Goal: Task Accomplishment & Management: Manage account settings

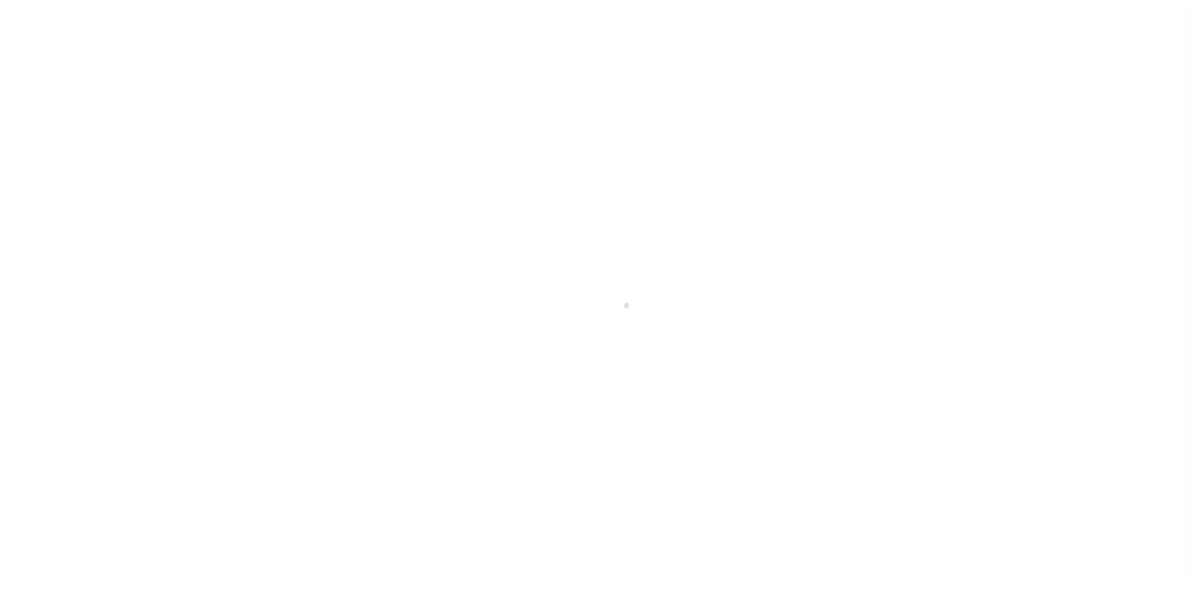
select select
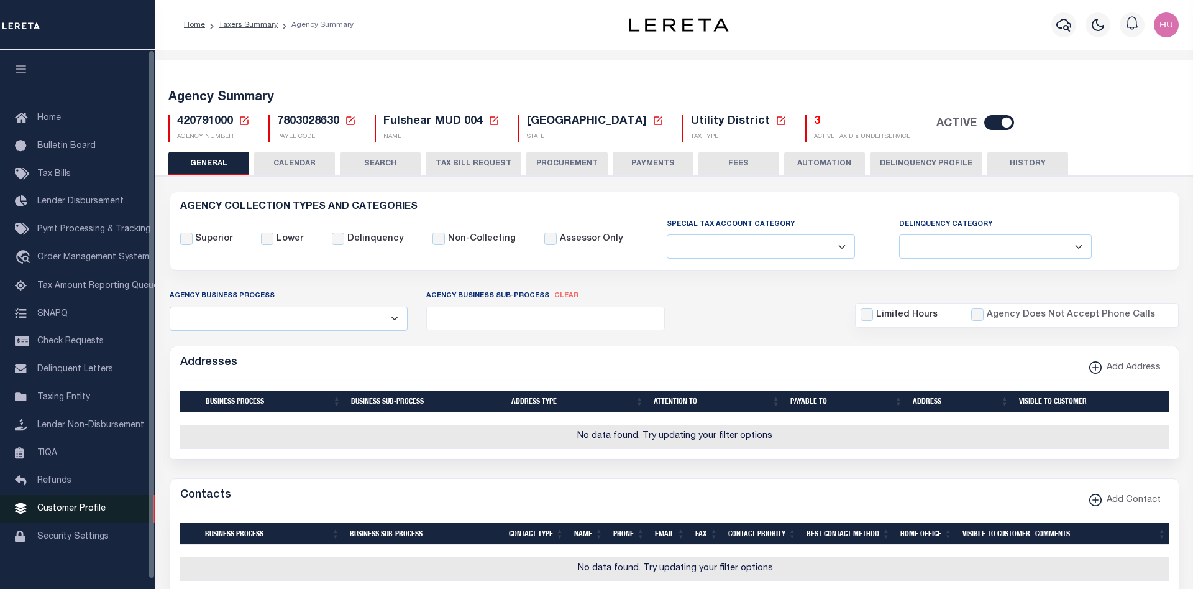
click at [65, 513] on span "Customer Profile" at bounding box center [71, 508] width 68 height 9
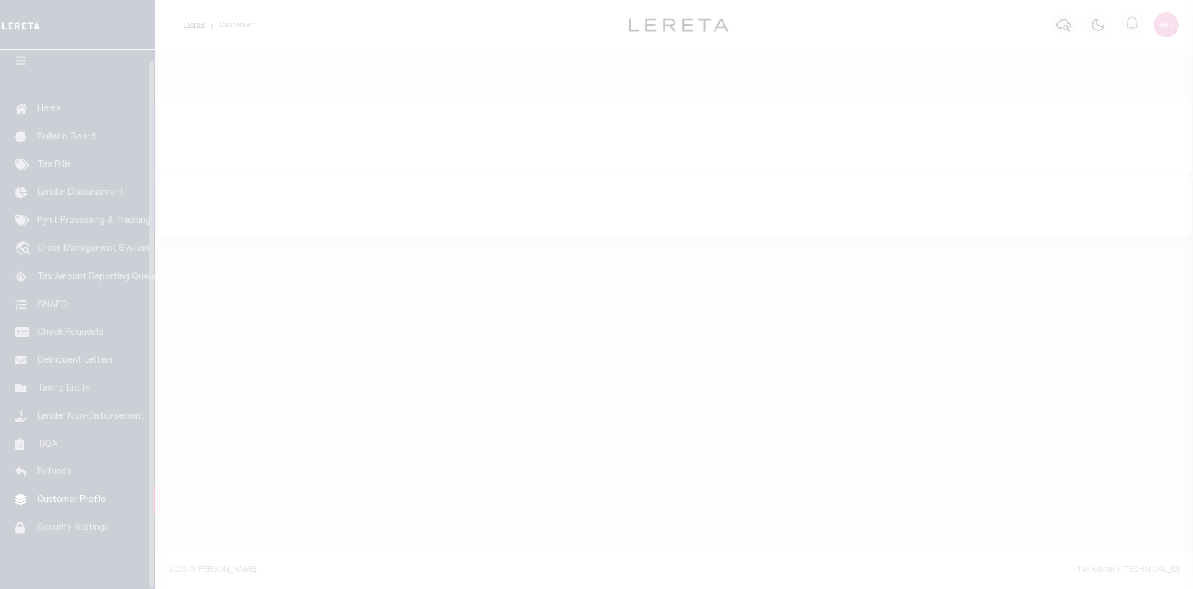
scroll to position [22, 0]
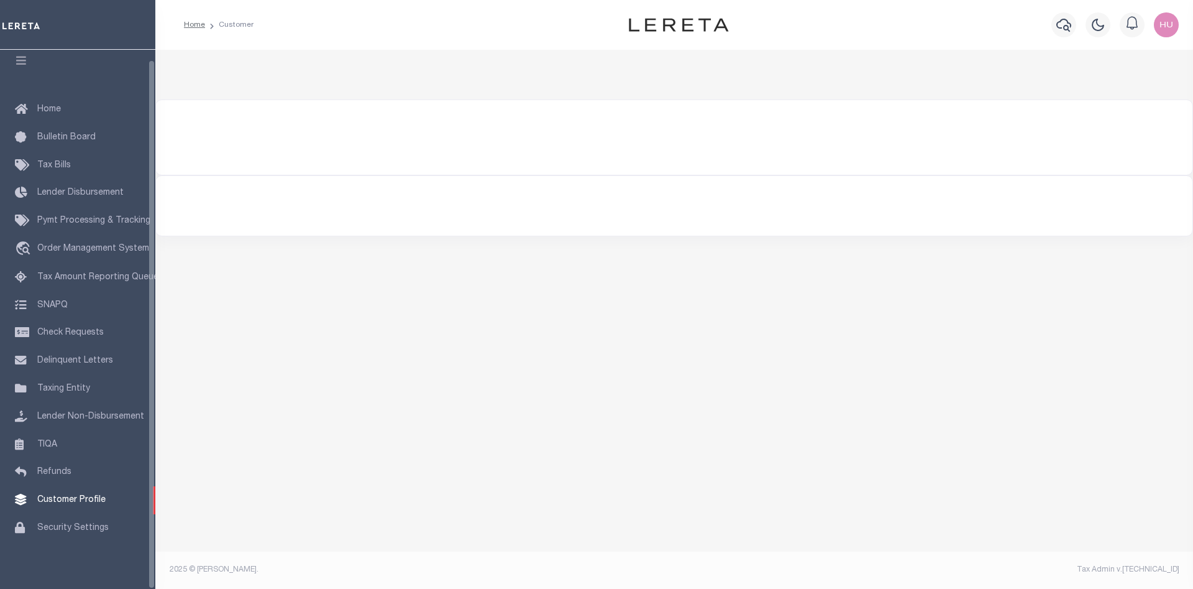
select select
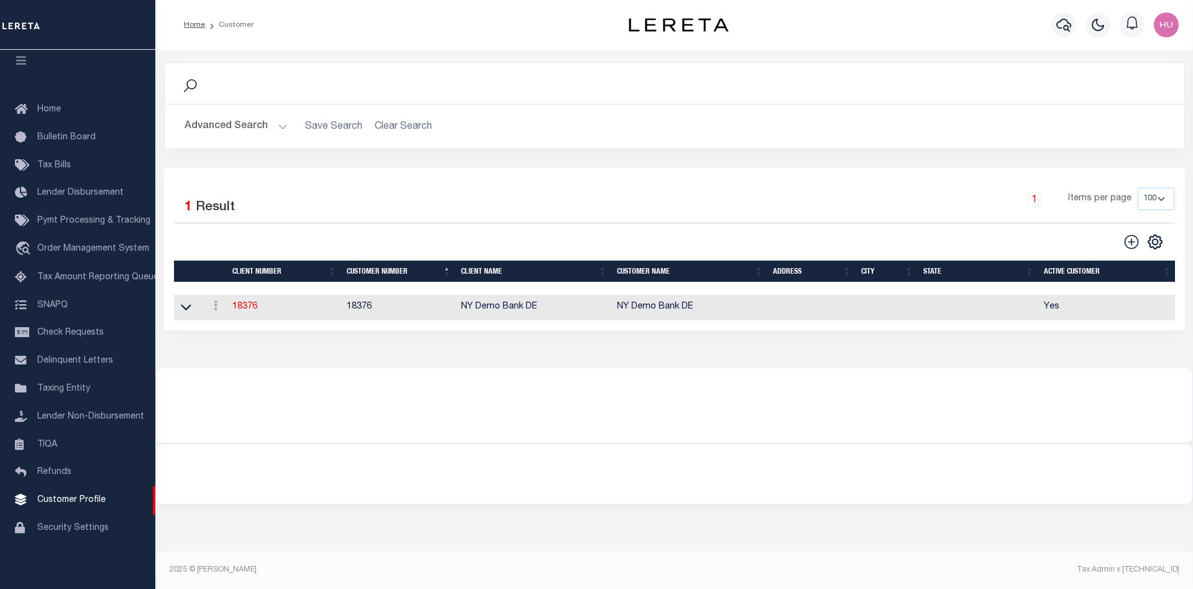
click at [1124, 243] on icon at bounding box center [1132, 242] width 16 height 16
type input "0"
checkbox input "false"
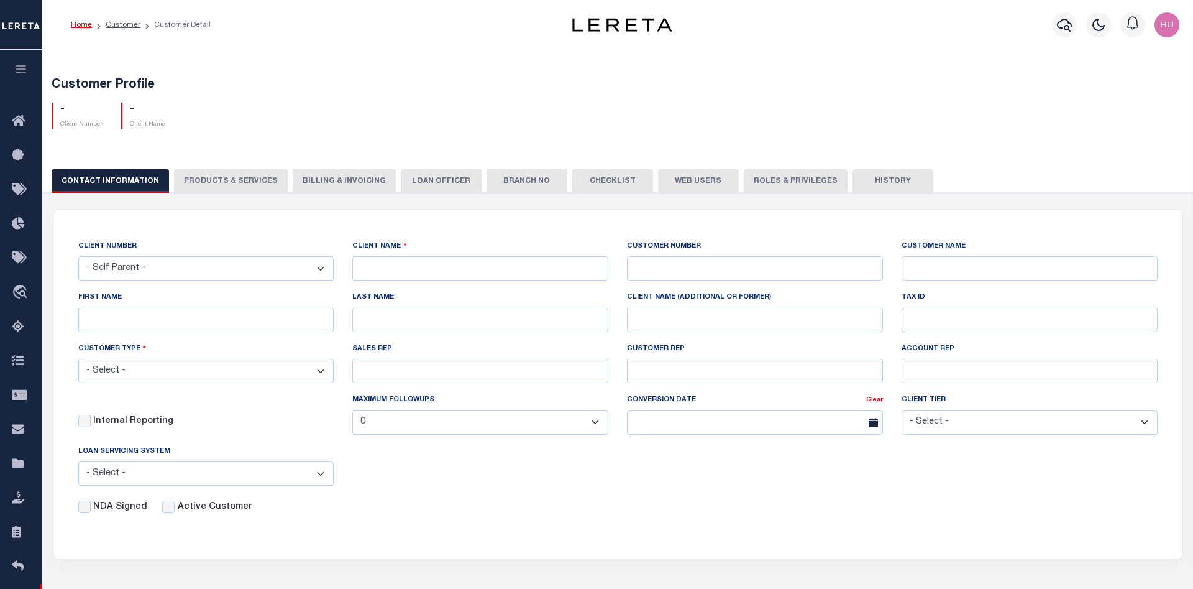
click at [250, 183] on div "CONTACT INFORMATION PRODUCTS & SERVICES PRODUCTS & SERVICES Billing & Invoicing…" at bounding box center [618, 180] width 1133 height 23
click at [365, 265] on input "text" at bounding box center [480, 268] width 256 height 24
click at [372, 275] on input "text" at bounding box center [480, 268] width 256 height 24
type input "[US_STATE] New Bank"
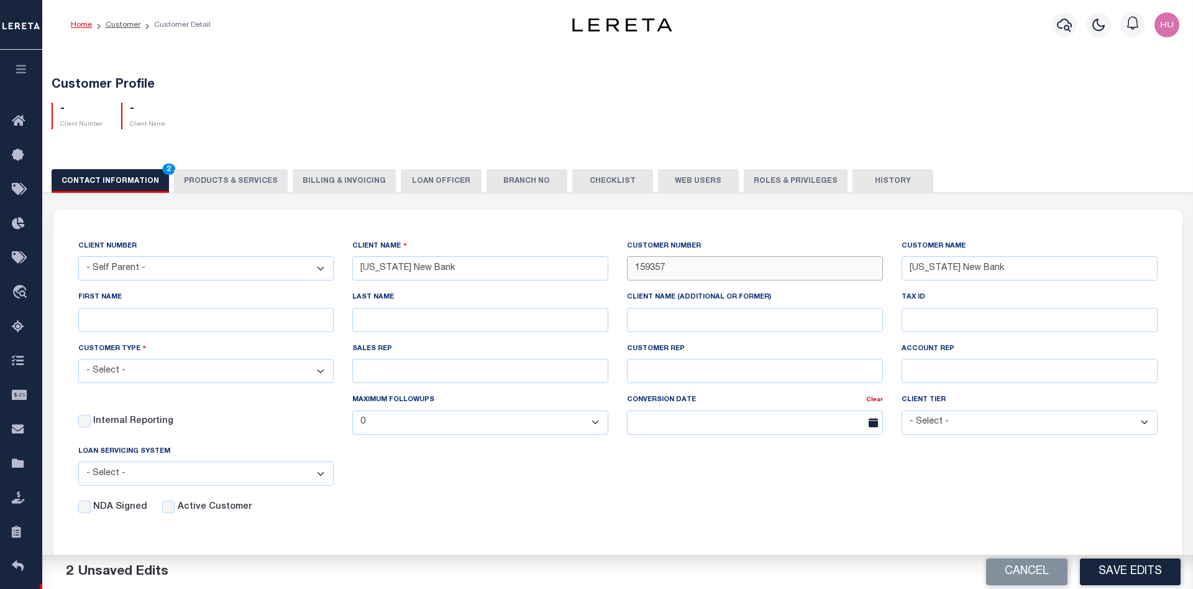
type input "159357"
click at [78, 359] on select "- Select - Residential Commercial Mixed Portfolio" at bounding box center [206, 371] width 256 height 24
select select "Residential"
click option "Residential" at bounding box center [0, 0] width 0 height 0
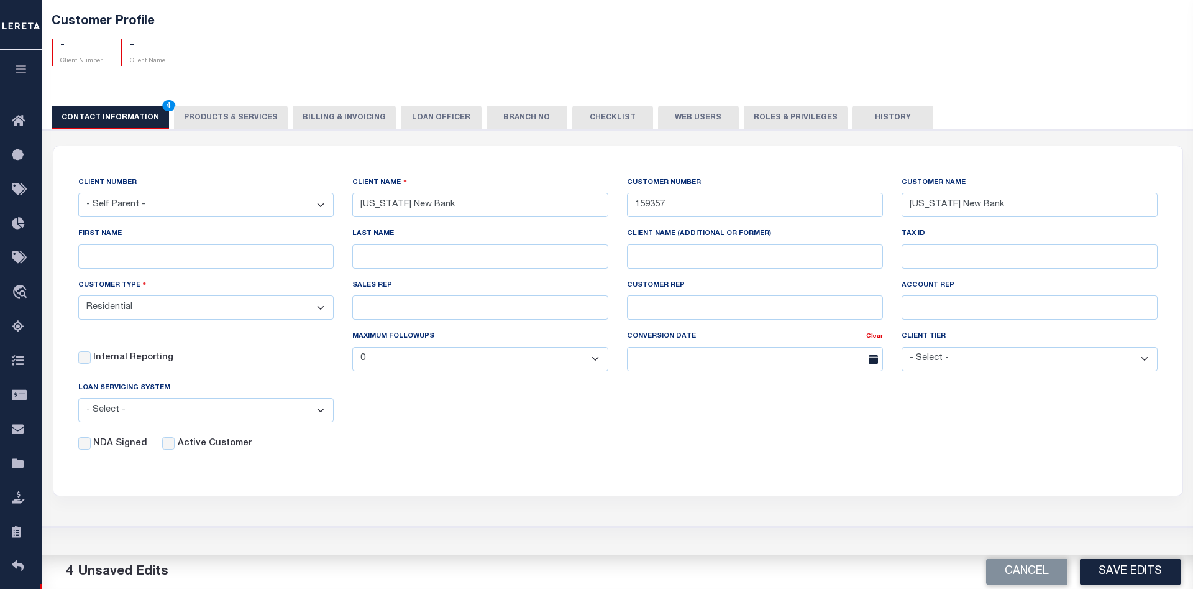
click at [205, 450] on label "Active Customer" at bounding box center [215, 444] width 74 height 14
click at [175, 449] on input "Active Customer" at bounding box center [168, 443] width 12 height 12
checkbox input "true"
click at [408, 442] on div "NDA Signed Active Customer" at bounding box center [609, 441] width 1098 height 19
click at [1101, 573] on button "Save Edits" at bounding box center [1130, 571] width 101 height 27
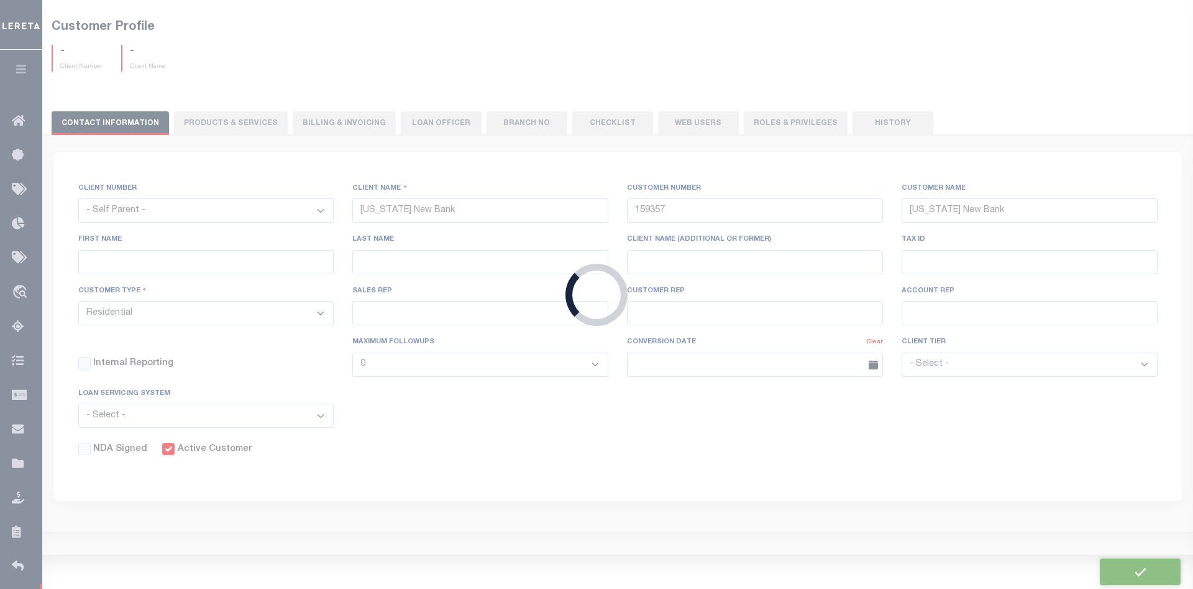
select select
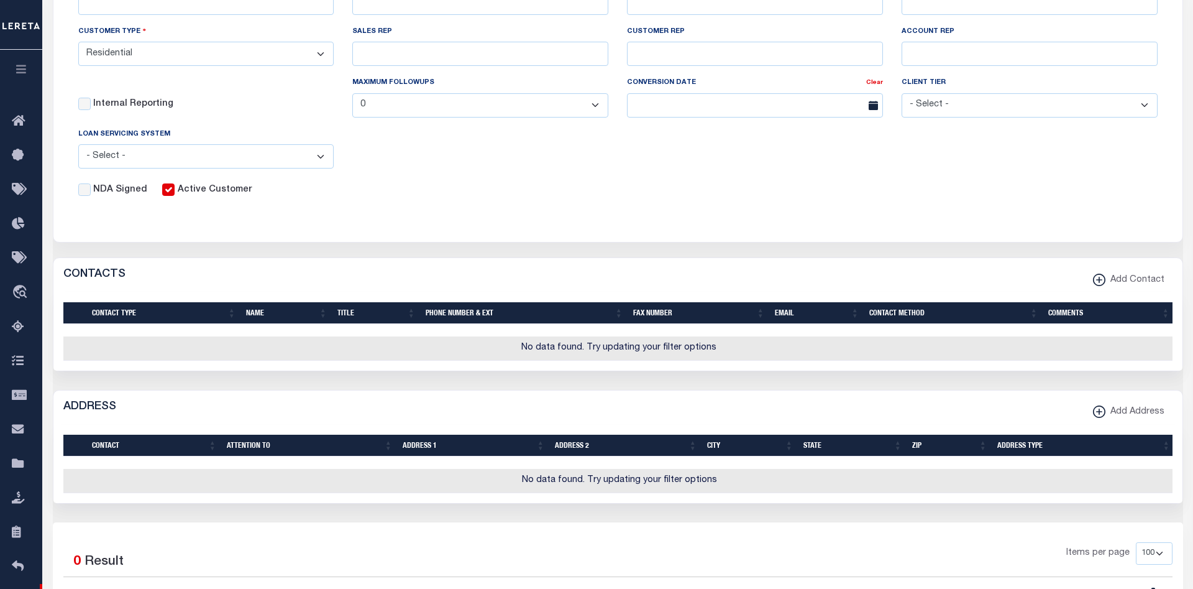
scroll to position [380, 0]
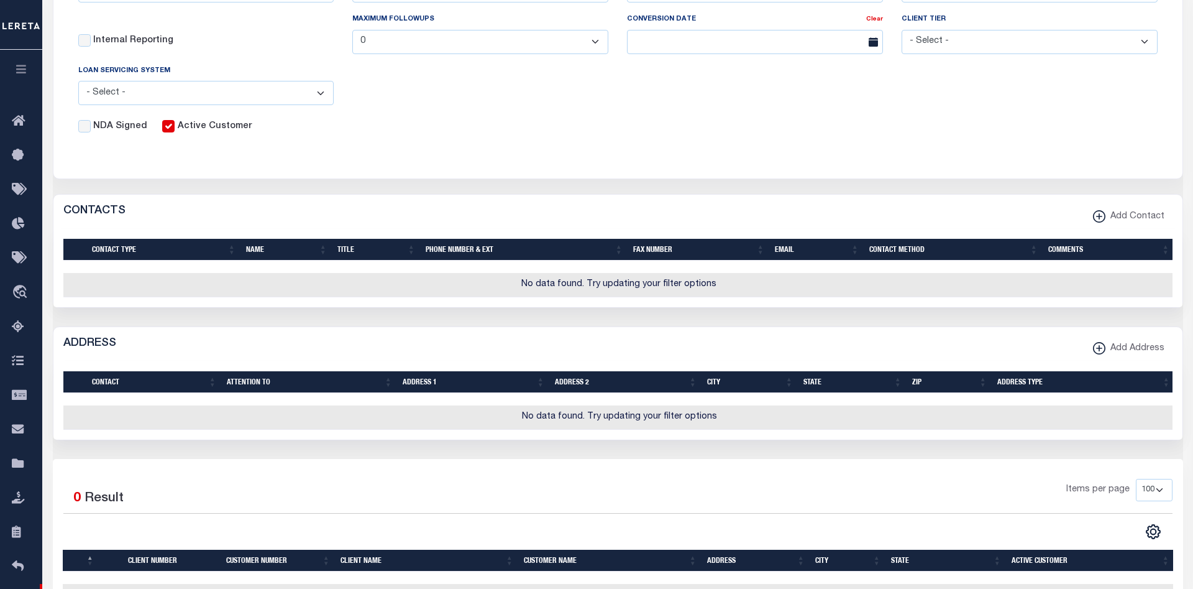
click at [1102, 352] on icon "button" at bounding box center [1099, 348] width 12 height 12
select select
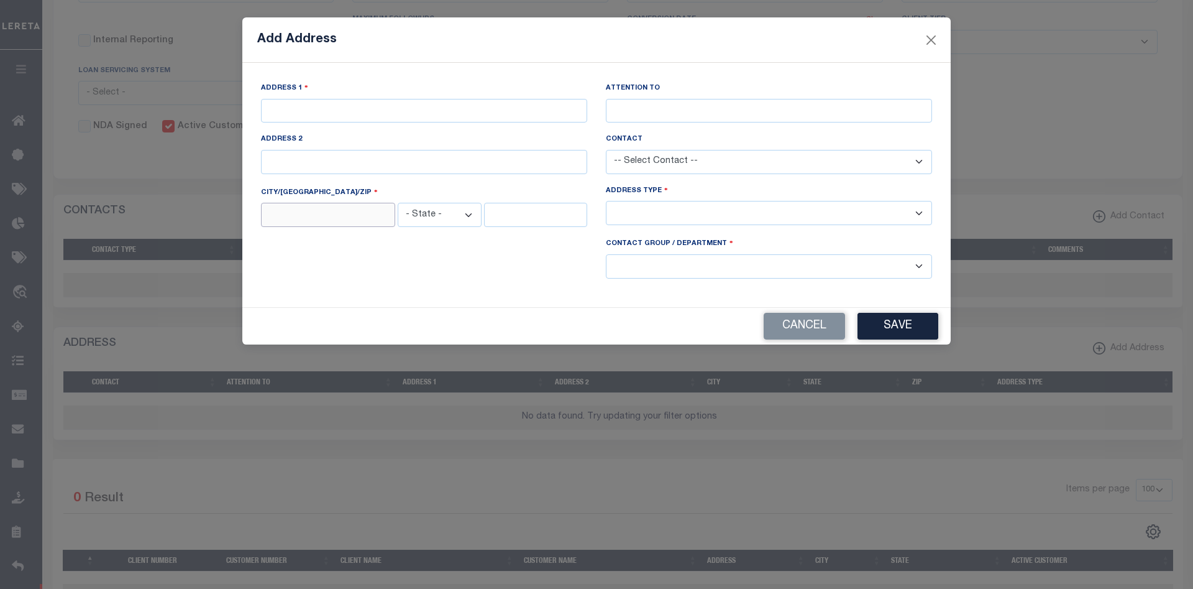
click at [372, 216] on input "text" at bounding box center [328, 215] width 134 height 24
paste input "Crown Point"
type input "Crown Point"
click at [398, 203] on select "- State - [US_STATE] AL AR AZ CA CO CT DC DE FL [GEOGRAPHIC_DATA] GU HI [GEOGRA…" at bounding box center [440, 215] width 84 height 24
select select "IN"
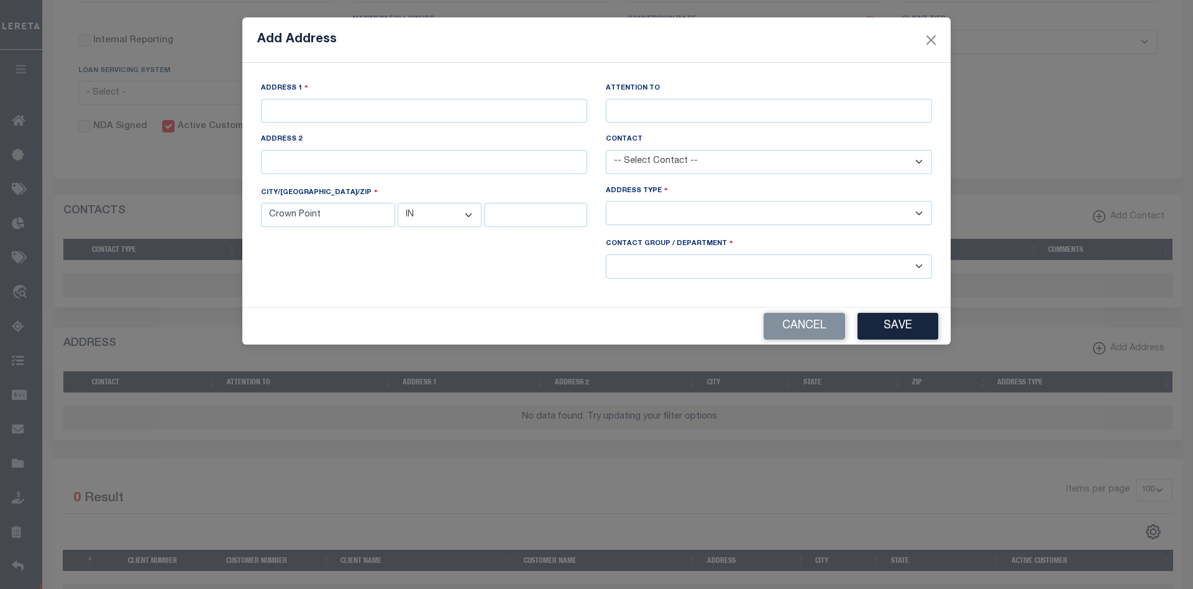
click option "IN" at bounding box center [0, 0] width 0 height 0
click at [513, 221] on input "text" at bounding box center [535, 215] width 103 height 24
type input "46307"
click at [385, 109] on input "text" at bounding box center [424, 111] width 326 height 24
paste input "[STREET_ADDRESS]"
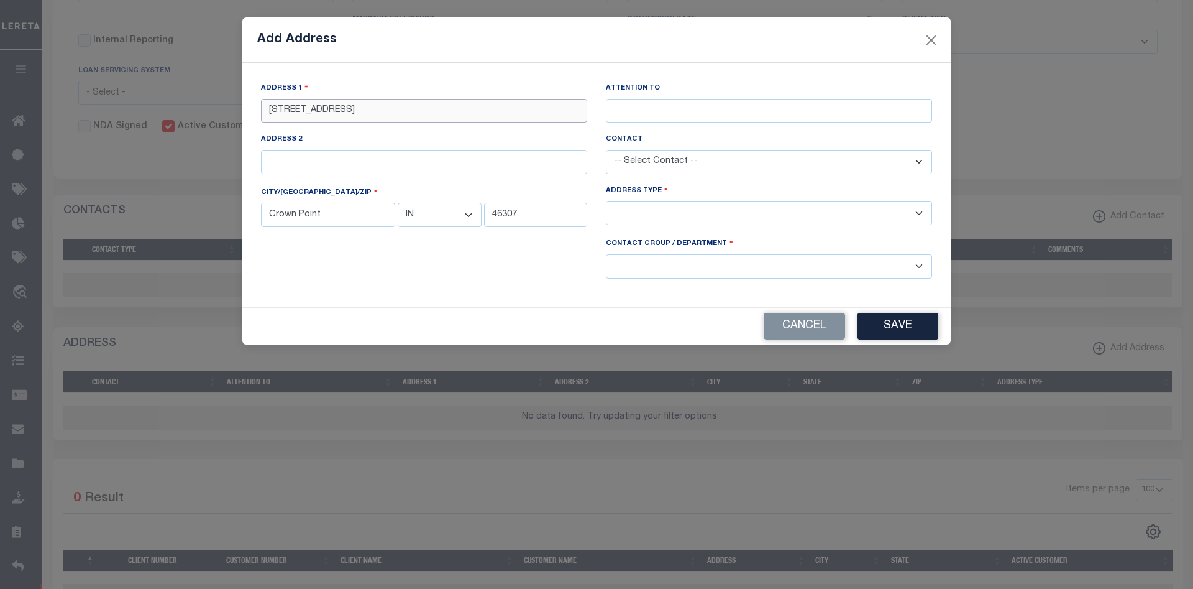
type input "[STREET_ADDRESS]"
click at [606, 201] on select "-- Select Address Type -- Billing Fedex Overnight Lock Box Mailing Address Phys…" at bounding box center [769, 213] width 326 height 24
select select "1"
click option "Physical Address" at bounding box center [0, 0] width 0 height 0
click at [606, 254] on select "-- Select Contact Group / Department -- Billing Corporate Delinquncy Escrow Ret…" at bounding box center [769, 266] width 326 height 24
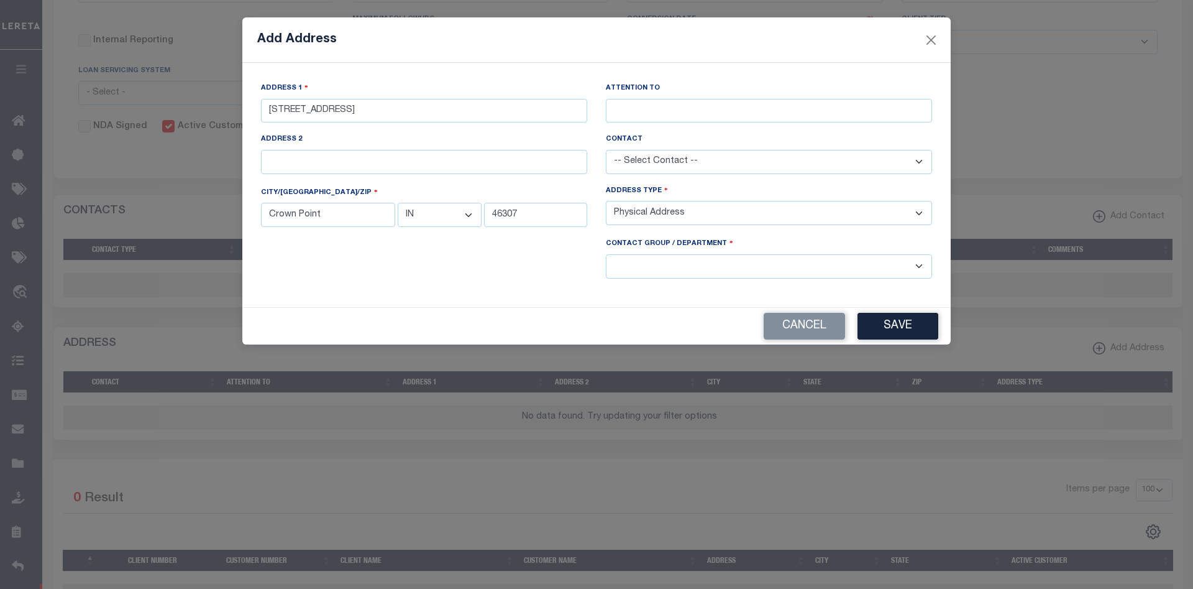
select select "1"
click option "Escrow" at bounding box center [0, 0] width 0 height 0
click at [869, 321] on button "Save" at bounding box center [898, 326] width 81 height 27
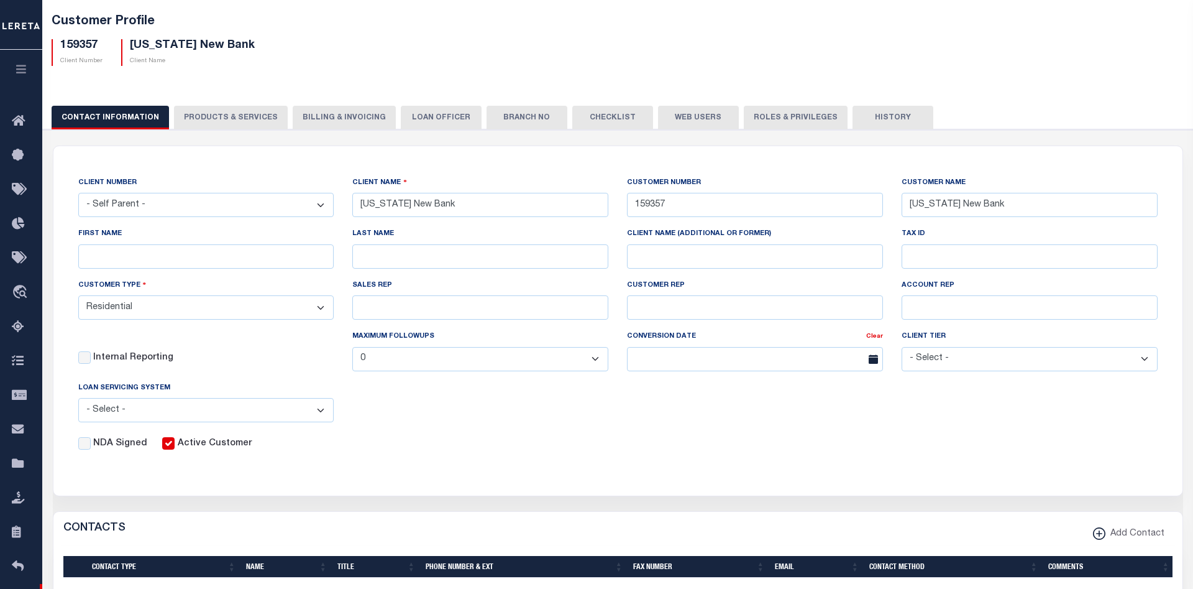
scroll to position [0, 0]
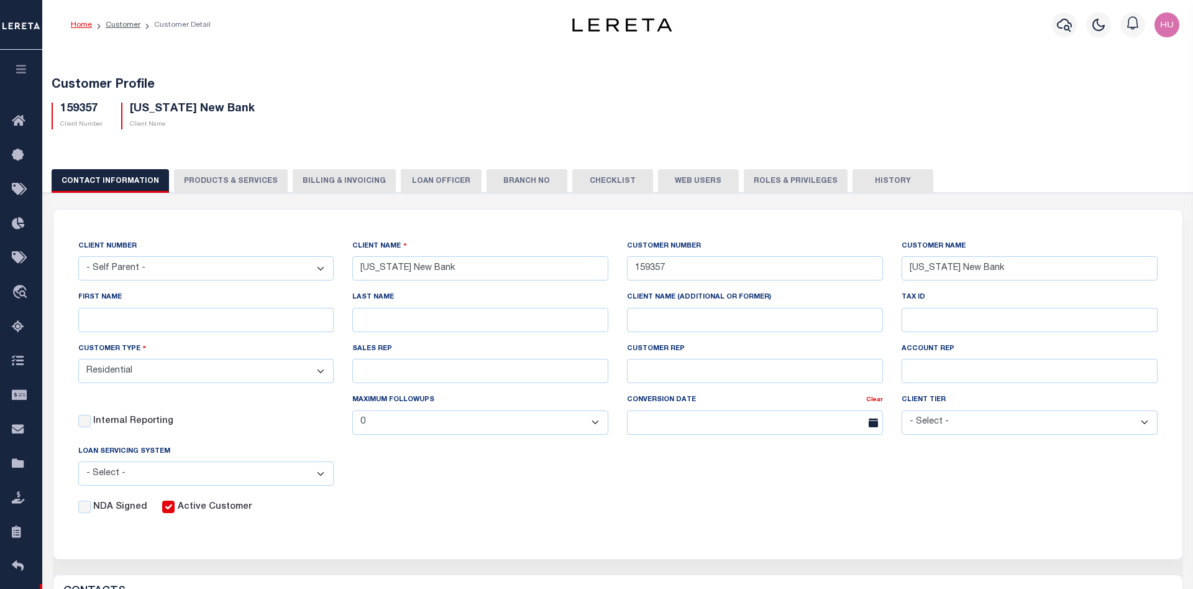
click at [220, 186] on button "PRODUCTS & SERVICES" at bounding box center [231, 181] width 114 height 24
checkbox input "true"
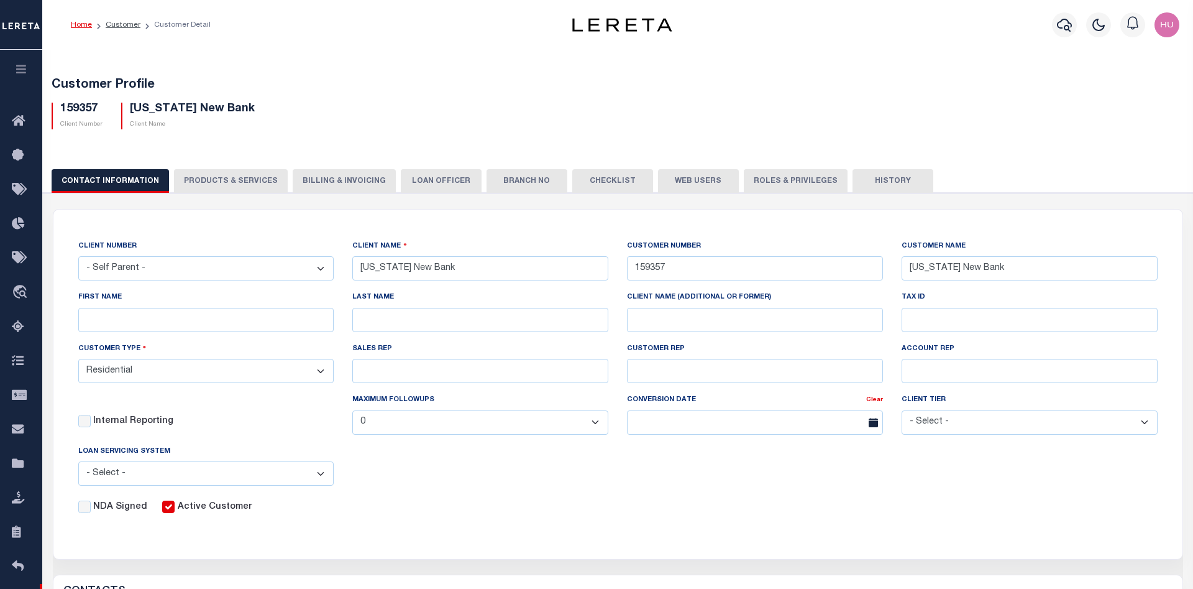
checkbox input "true"
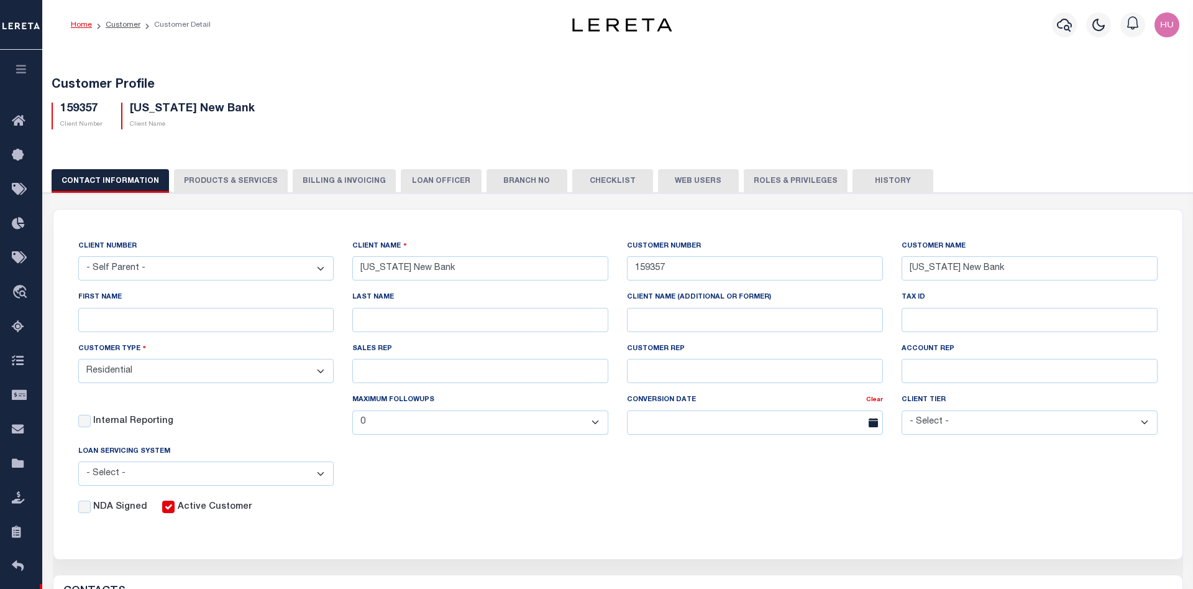
checkbox input "true"
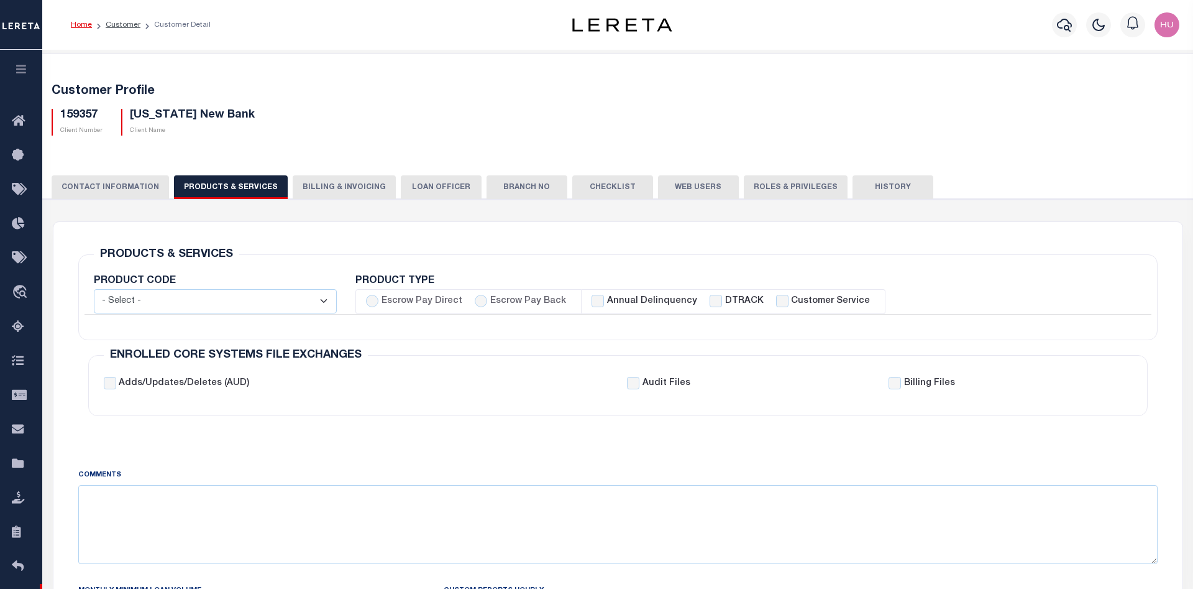
click at [515, 299] on label "Escrow Pay Back" at bounding box center [528, 302] width 76 height 14
click at [487, 299] on input "Escrow Pay Back" at bounding box center [481, 301] width 12 height 12
radio input "true"
checkbox input "true"
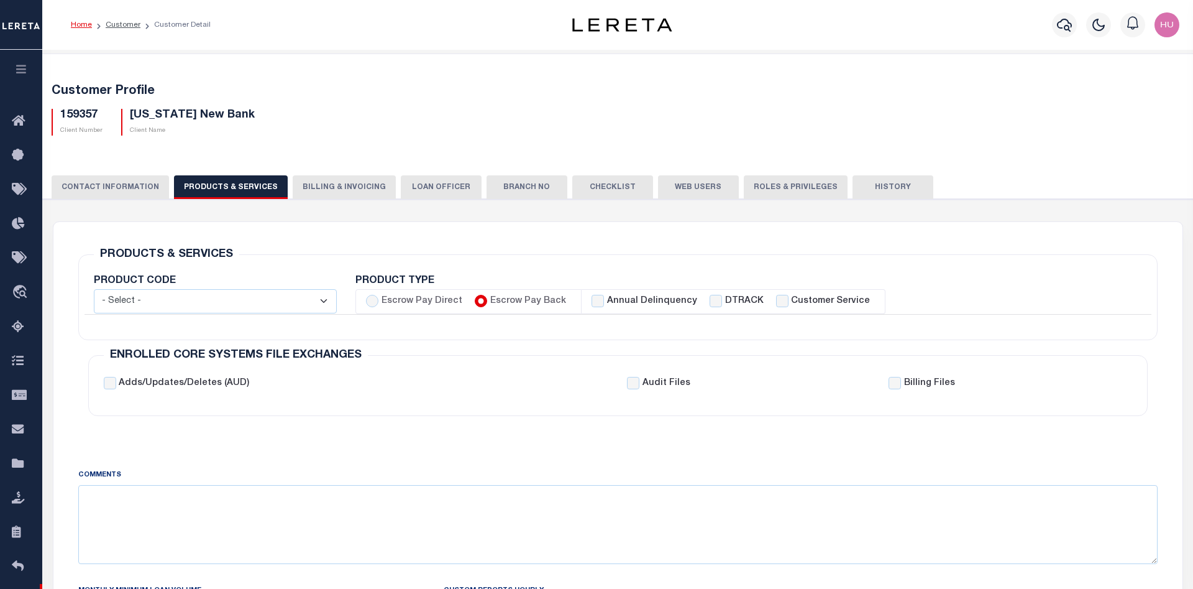
checkbox input "true"
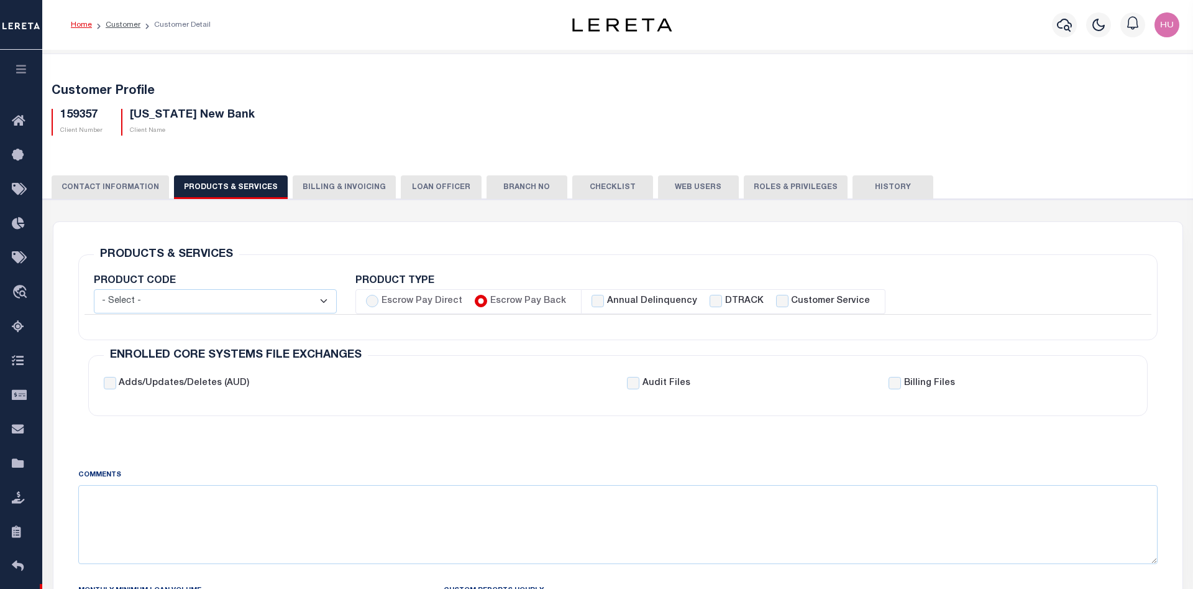
checkbox input "true"
checkbox input "false"
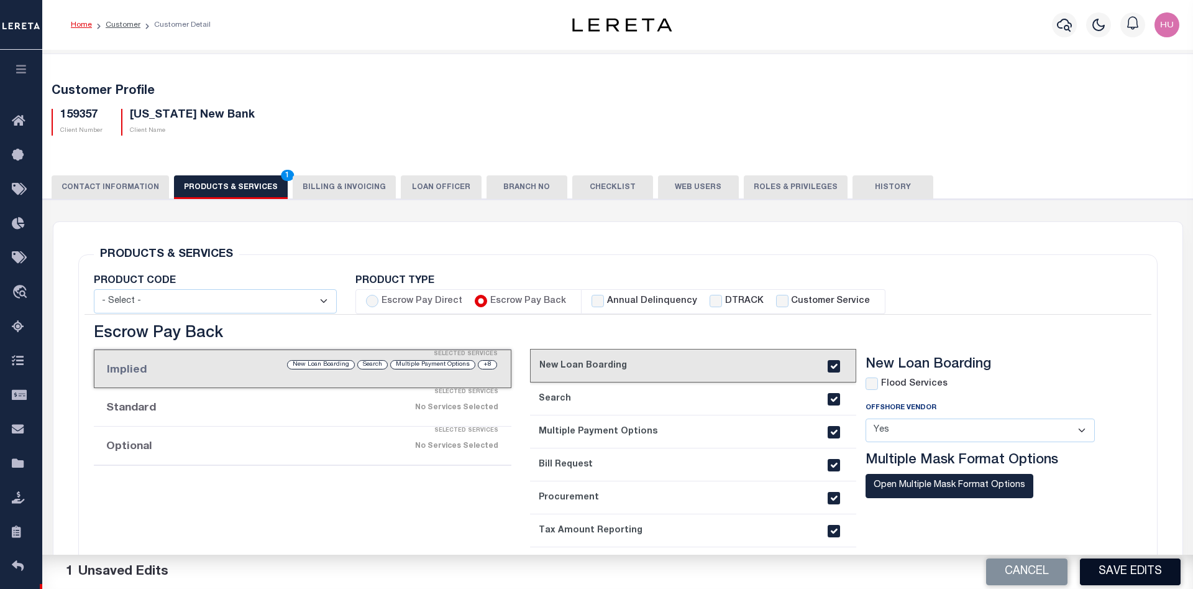
click at [1112, 568] on button "Save Edits" at bounding box center [1130, 571] width 101 height 27
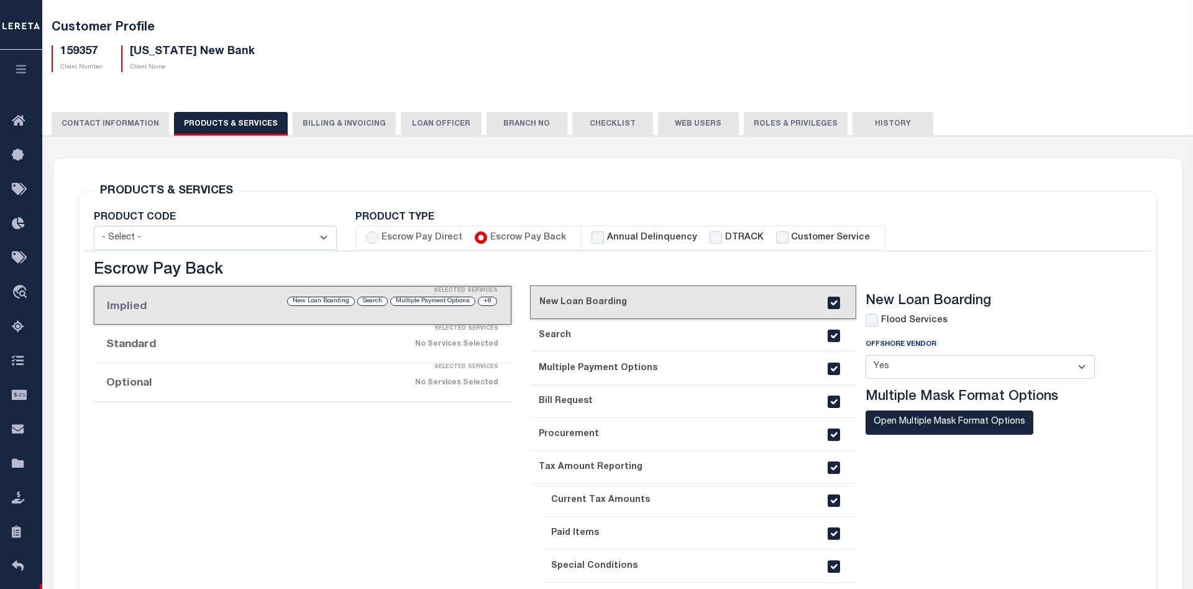
scroll to position [127, 0]
